Goal: Register for event/course

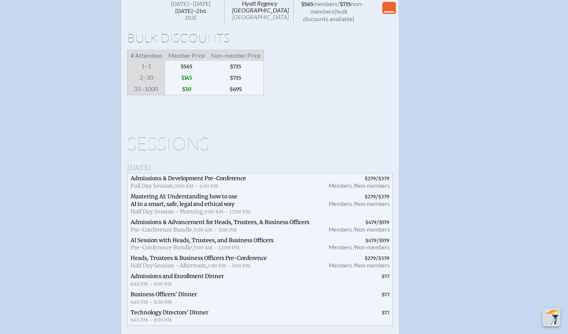
scroll to position [1523, 0]
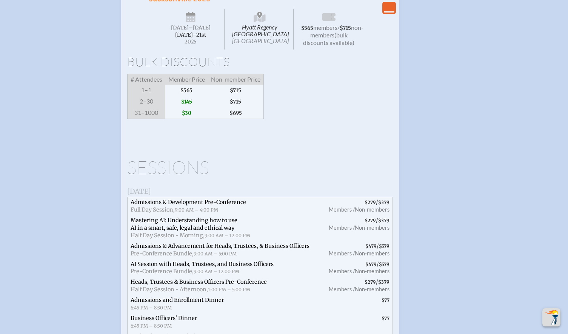
click at [187, 107] on span "$145" at bounding box center [186, 101] width 43 height 11
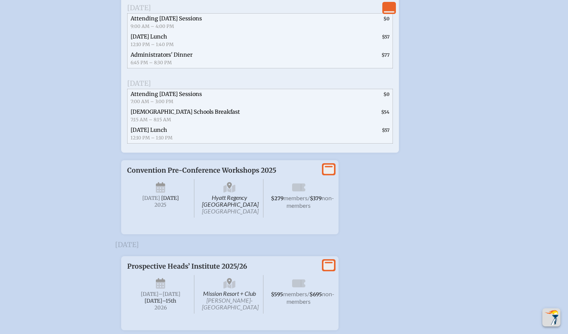
scroll to position [1867, 0]
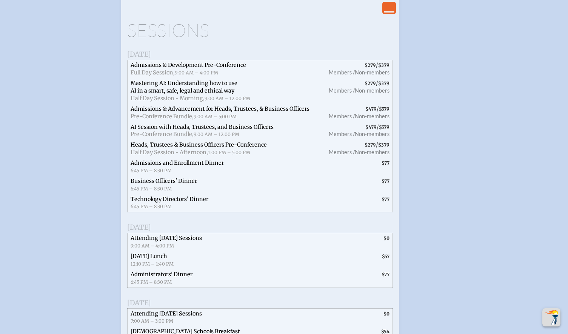
scroll to position [1535, 0]
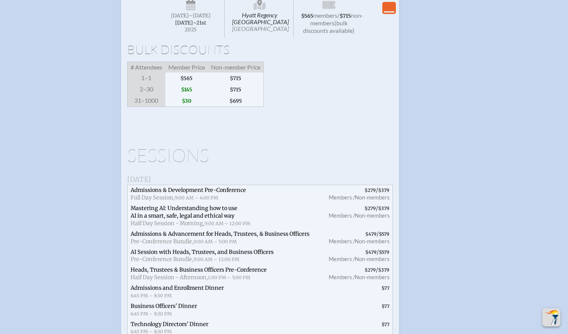
click at [201, 73] on span "Member Price" at bounding box center [186, 67] width 43 height 11
click at [231, 37] on span "Hyatt Regency [GEOGRAPHIC_DATA] [GEOGRAPHIC_DATA]" at bounding box center [260, 17] width 68 height 41
click at [281, 37] on span "Hyatt Regency [GEOGRAPHIC_DATA] [GEOGRAPHIC_DATA]" at bounding box center [260, 17] width 68 height 41
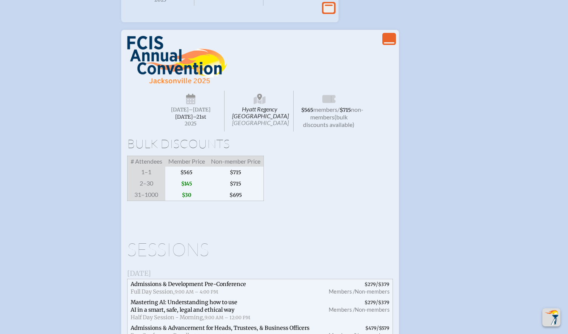
scroll to position [1407, 0]
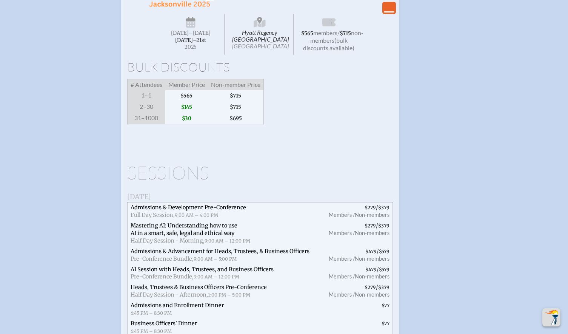
scroll to position [1503, 0]
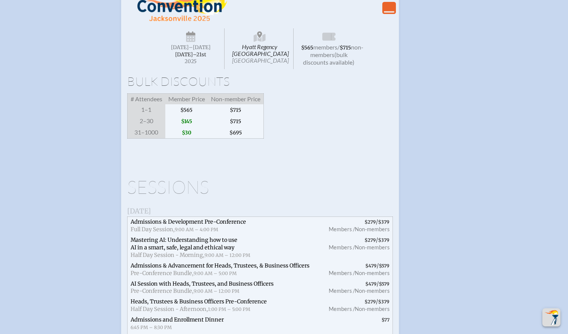
click at [336, 66] on span "(bulk discounts available)" at bounding box center [328, 58] width 51 height 15
click at [258, 69] on span "Hyatt Regency [GEOGRAPHIC_DATA] [GEOGRAPHIC_DATA]" at bounding box center [260, 48] width 68 height 41
click at [205, 69] on span "Wednesday –Friday , November 19th–⁠21st , 2025" at bounding box center [191, 48] width 68 height 41
click at [189, 51] on span "[DATE]" at bounding box center [180, 47] width 18 height 6
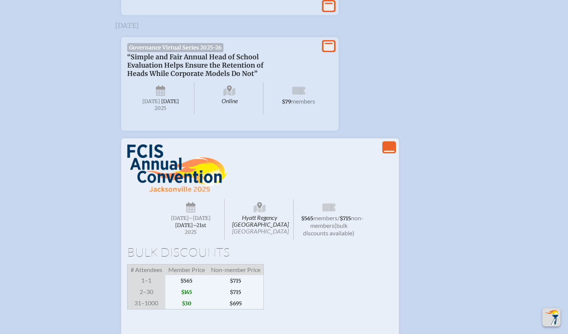
scroll to position [1394, 0]
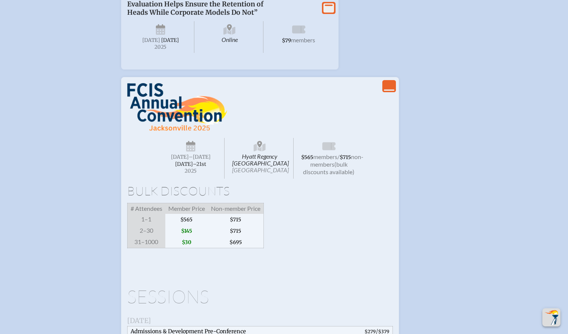
click at [171, 131] on img at bounding box center [177, 107] width 100 height 48
click at [187, 174] on span "2025" at bounding box center [191, 171] width 55 height 6
click at [280, 179] on span "Hyatt Regency [GEOGRAPHIC_DATA] [GEOGRAPHIC_DATA]" at bounding box center [260, 158] width 68 height 41
click at [330, 175] on span "(bulk discounts available)" at bounding box center [328, 168] width 51 height 15
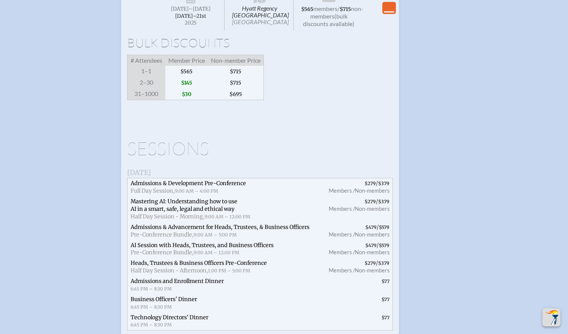
scroll to position [1477, 0]
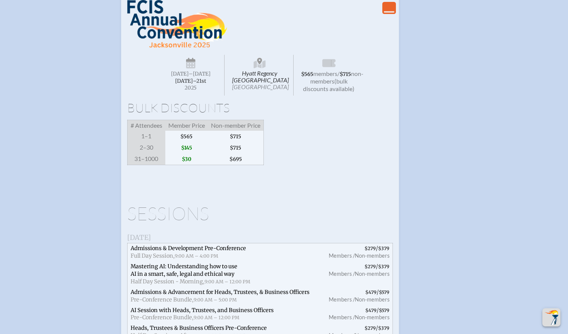
click at [173, 48] on img at bounding box center [177, 24] width 100 height 48
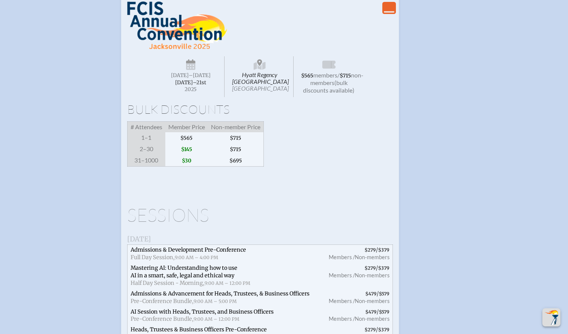
scroll to position [1461, 0]
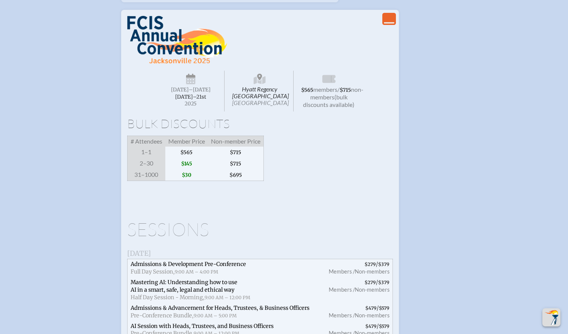
drag, startPoint x: 195, startPoint y: 202, endPoint x: 182, endPoint y: 202, distance: 12.5
click at [182, 169] on span "$145" at bounding box center [186, 163] width 43 height 11
click at [266, 111] on span "Hyatt Regency [GEOGRAPHIC_DATA] [GEOGRAPHIC_DATA]" at bounding box center [260, 91] width 68 height 41
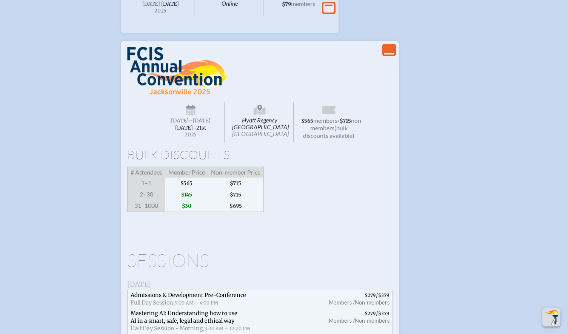
scroll to position [1362, 0]
